Goal: Communication & Community: Answer question/provide support

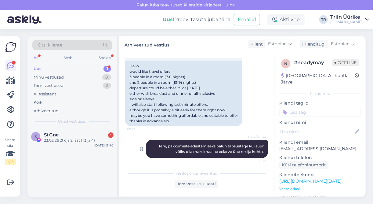
scroll to position [101, 0]
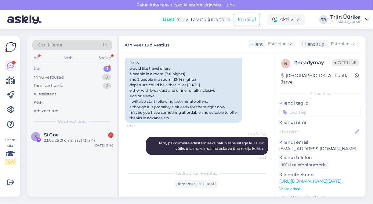
click at [74, 70] on div "Uus 1" at bounding box center [72, 68] width 80 height 9
click at [74, 138] on div "23.02 26 2tk ja 2 last ( 13 ja 4)" at bounding box center [79, 139] width 70 height 5
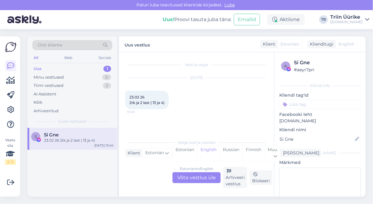
scroll to position [0, 0]
click at [206, 178] on div "Estonian to English Võta vestlus üle" at bounding box center [197, 177] width 48 height 11
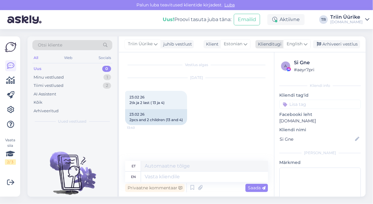
click at [299, 46] on span "English" at bounding box center [295, 44] width 16 height 7
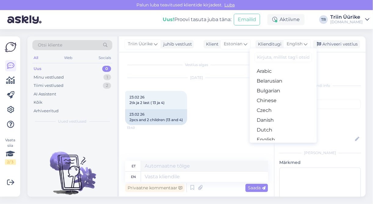
click at [277, 144] on link "Estonian" at bounding box center [283, 149] width 67 height 10
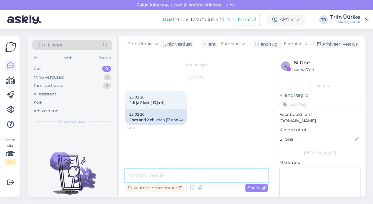
click at [166, 176] on textarea at bounding box center [196, 175] width 143 height 13
type textarea "Tere, kas soovite pakkumist Rixos seagate hotellile?"
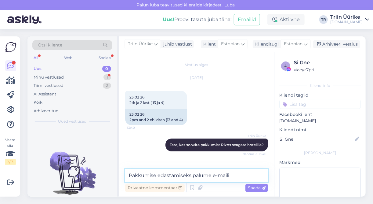
scroll to position [20, 0]
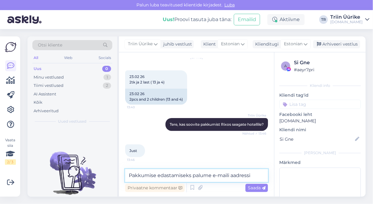
type textarea "Pakkumise edastamiseks palume e-maili aadressi."
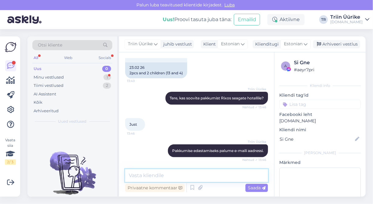
scroll to position [73, 0]
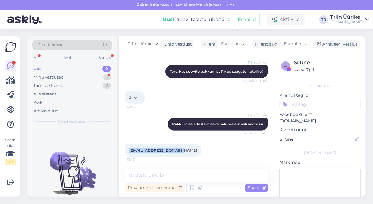
copy link "[EMAIL_ADDRESS][DOMAIN_NAME]"
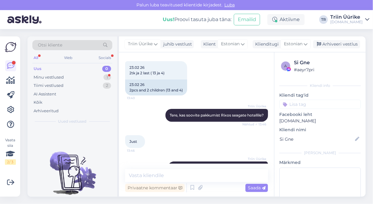
scroll to position [73, 0]
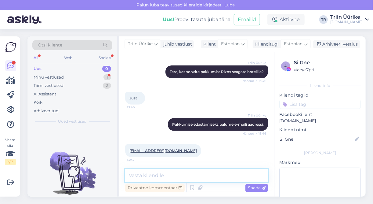
click at [217, 176] on textarea at bounding box center [196, 175] width 143 height 13
type textarea "Edastan kohe pakkumise Teie e-mailile. :)"
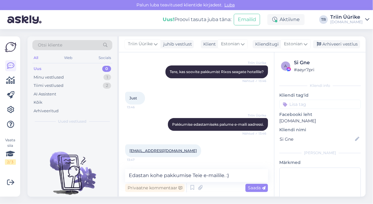
click at [247, 187] on div "Saada" at bounding box center [257, 188] width 23 height 8
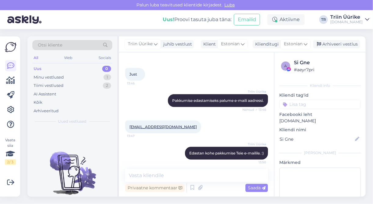
scroll to position [99, 0]
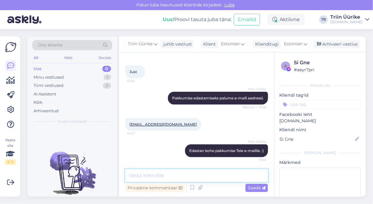
click at [207, 179] on textarea at bounding box center [196, 175] width 143 height 13
type textarea "Pakkumine saadetud. :)"
click at [253, 188] on span "Saada" at bounding box center [257, 187] width 18 height 5
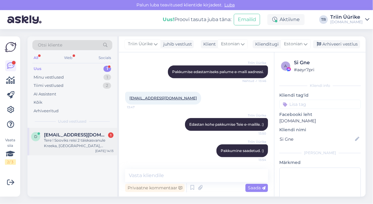
click at [93, 139] on div "Tere ! Sooviks reisi 2 täiskasvanule Kreeka, [GEOGRAPHIC_DATA], [GEOGRAPHIC_DAT…" at bounding box center [79, 142] width 70 height 11
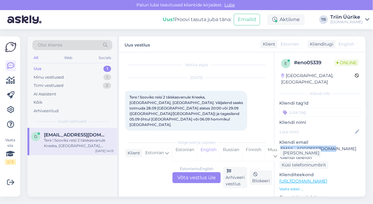
drag, startPoint x: 280, startPoint y: 142, endPoint x: 332, endPoint y: 140, distance: 51.3
click at [332, 145] on p "[EMAIL_ADDRESS][DOMAIN_NAME]" at bounding box center [320, 148] width 82 height 6
copy p "[EMAIL_ADDRESS][DOMAIN_NAME]"
click at [79, 78] on div "Minu vestlused 1" at bounding box center [72, 77] width 80 height 9
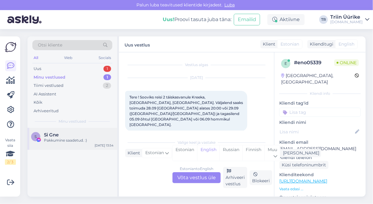
click at [95, 140] on div "Pakkumine saadetud. :)" at bounding box center [79, 139] width 70 height 5
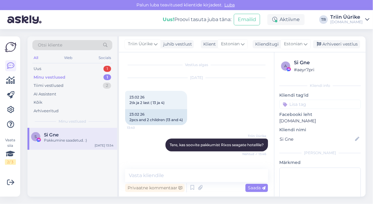
scroll to position [126, 0]
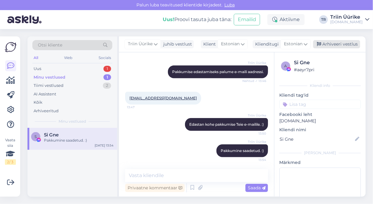
click at [352, 44] on div "Arhiveeri vestlus" at bounding box center [336, 44] width 47 height 8
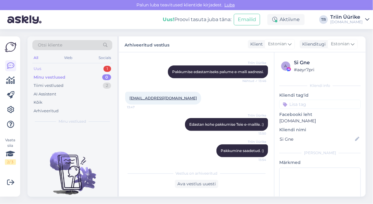
click at [55, 68] on div "Uus 1" at bounding box center [72, 68] width 80 height 9
